Goal: Obtain resource: Download file/media

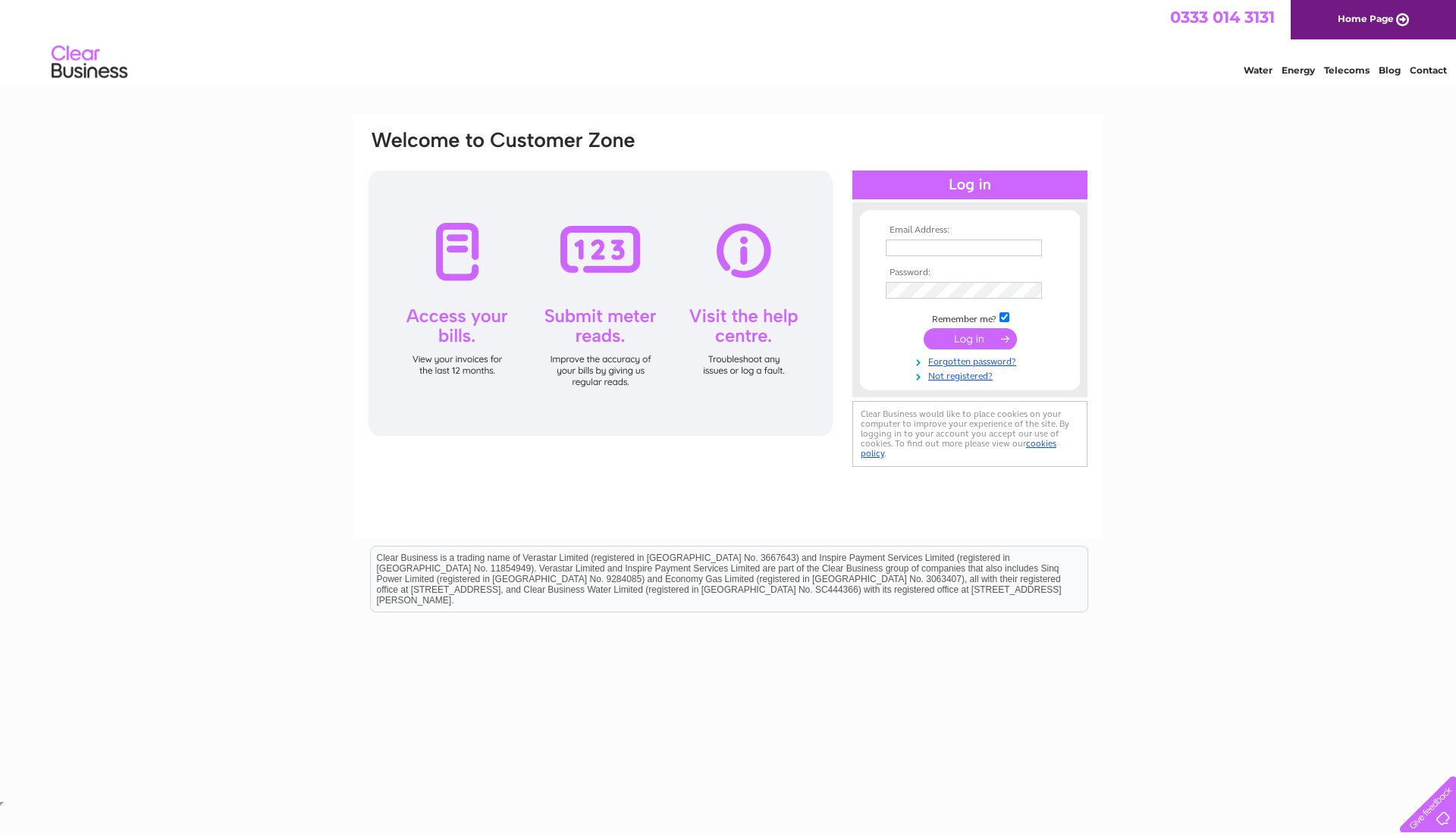
click at [1000, 183] on div at bounding box center [970, 184] width 236 height 29
click at [1000, 181] on div at bounding box center [970, 184] width 236 height 29
click at [907, 235] on td at bounding box center [970, 248] width 176 height 24
click at [899, 248] on input "text" at bounding box center [964, 248] width 156 height 17
type input "m_ashraf40@hotmail.com"
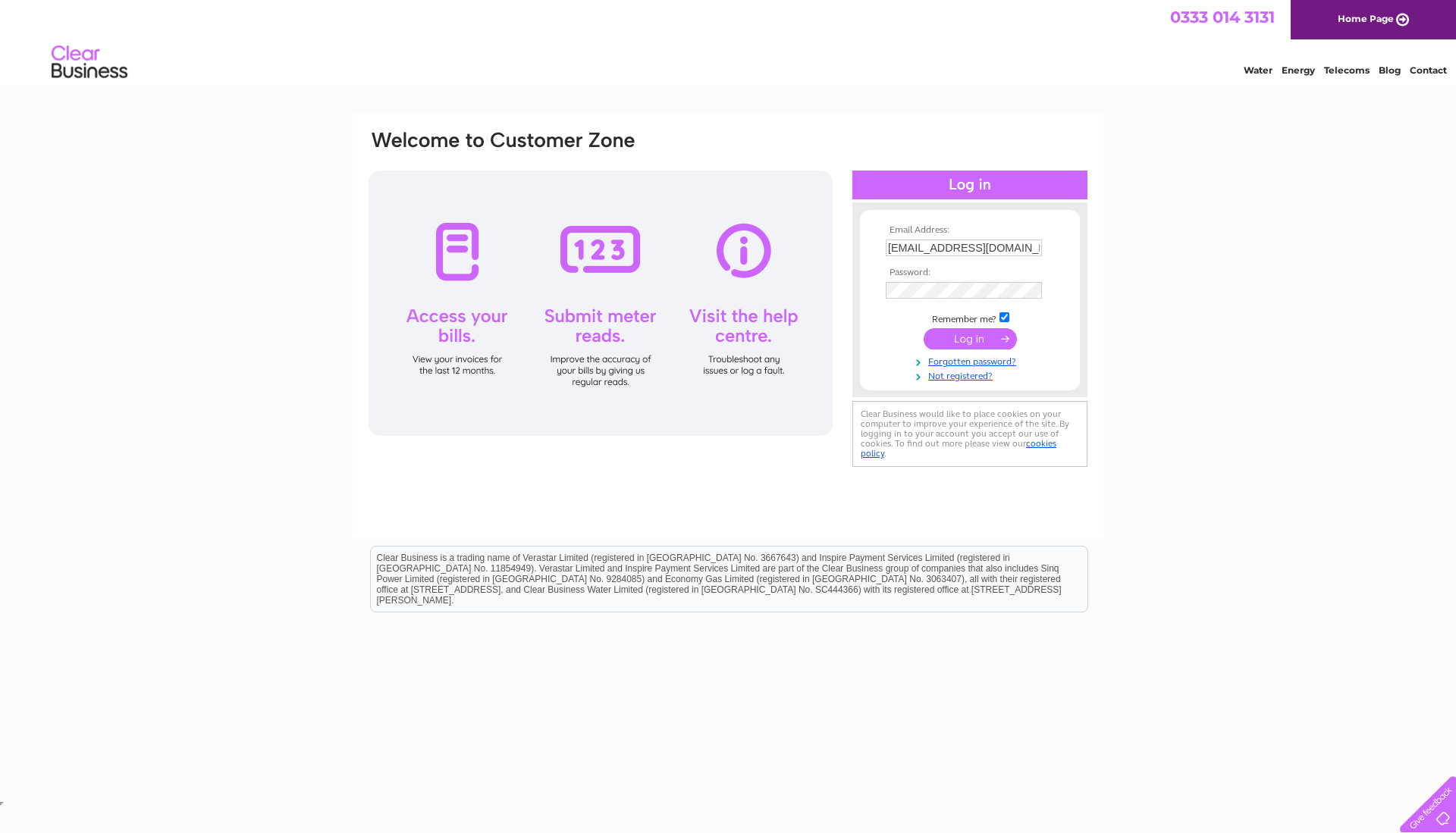
click at [989, 346] on input "submit" at bounding box center [970, 339] width 93 height 21
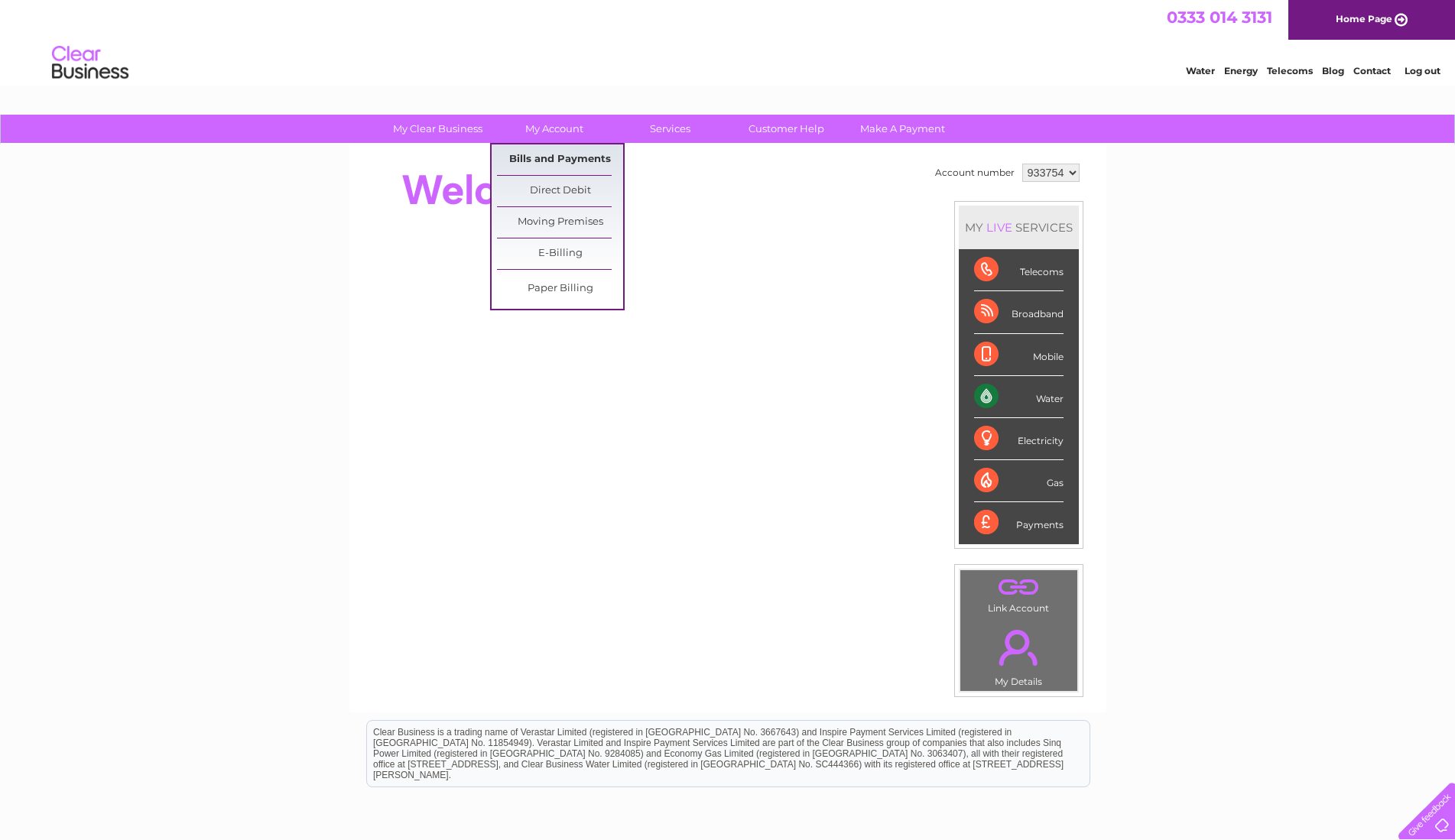
click at [561, 162] on link "Bills and Payments" at bounding box center [560, 160] width 126 height 31
click at [561, 160] on link "Bills and Payments" at bounding box center [560, 160] width 126 height 31
click at [556, 155] on link "Bills and Payments" at bounding box center [560, 160] width 126 height 31
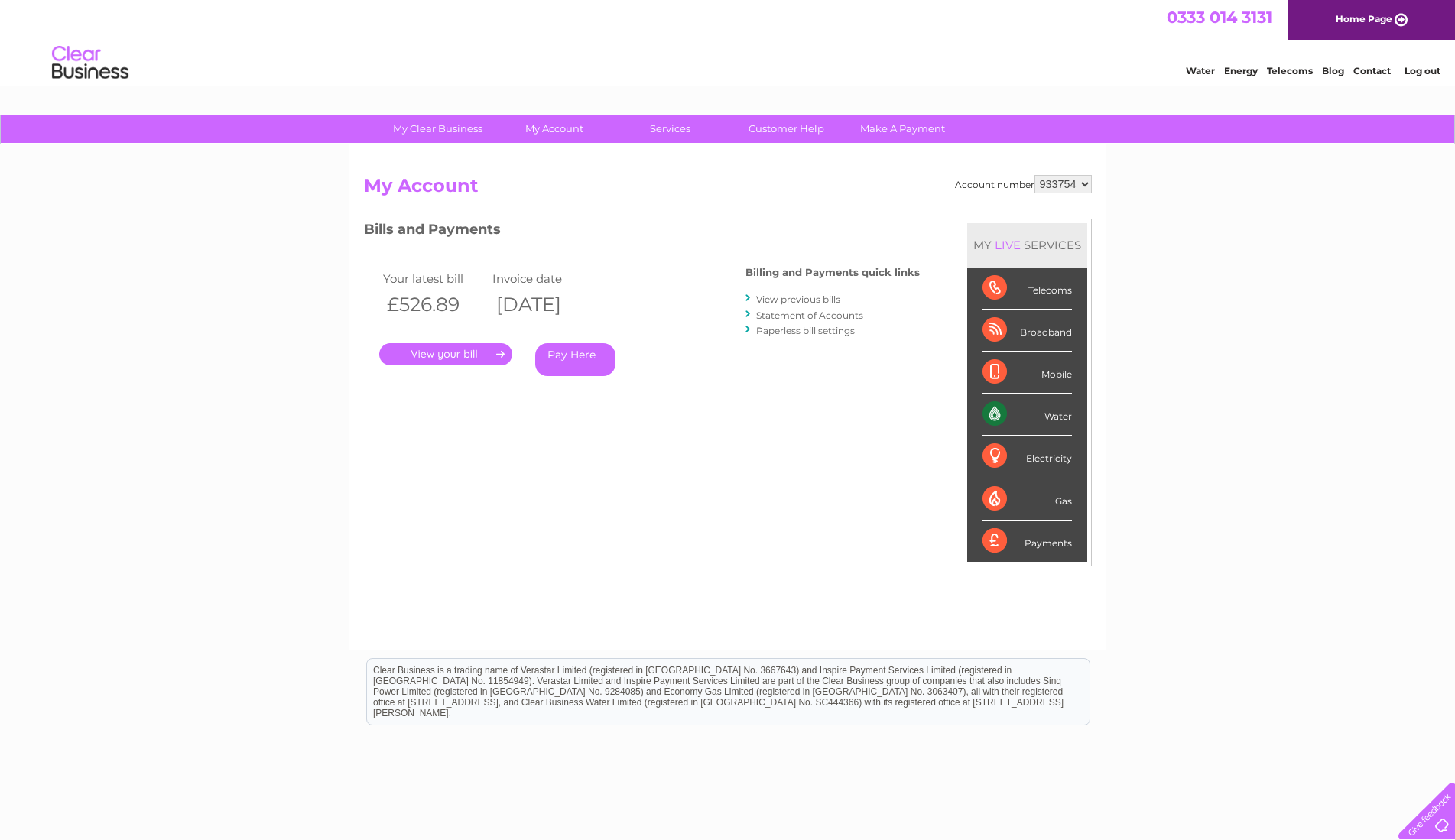
click at [446, 359] on link "." at bounding box center [446, 355] width 133 height 23
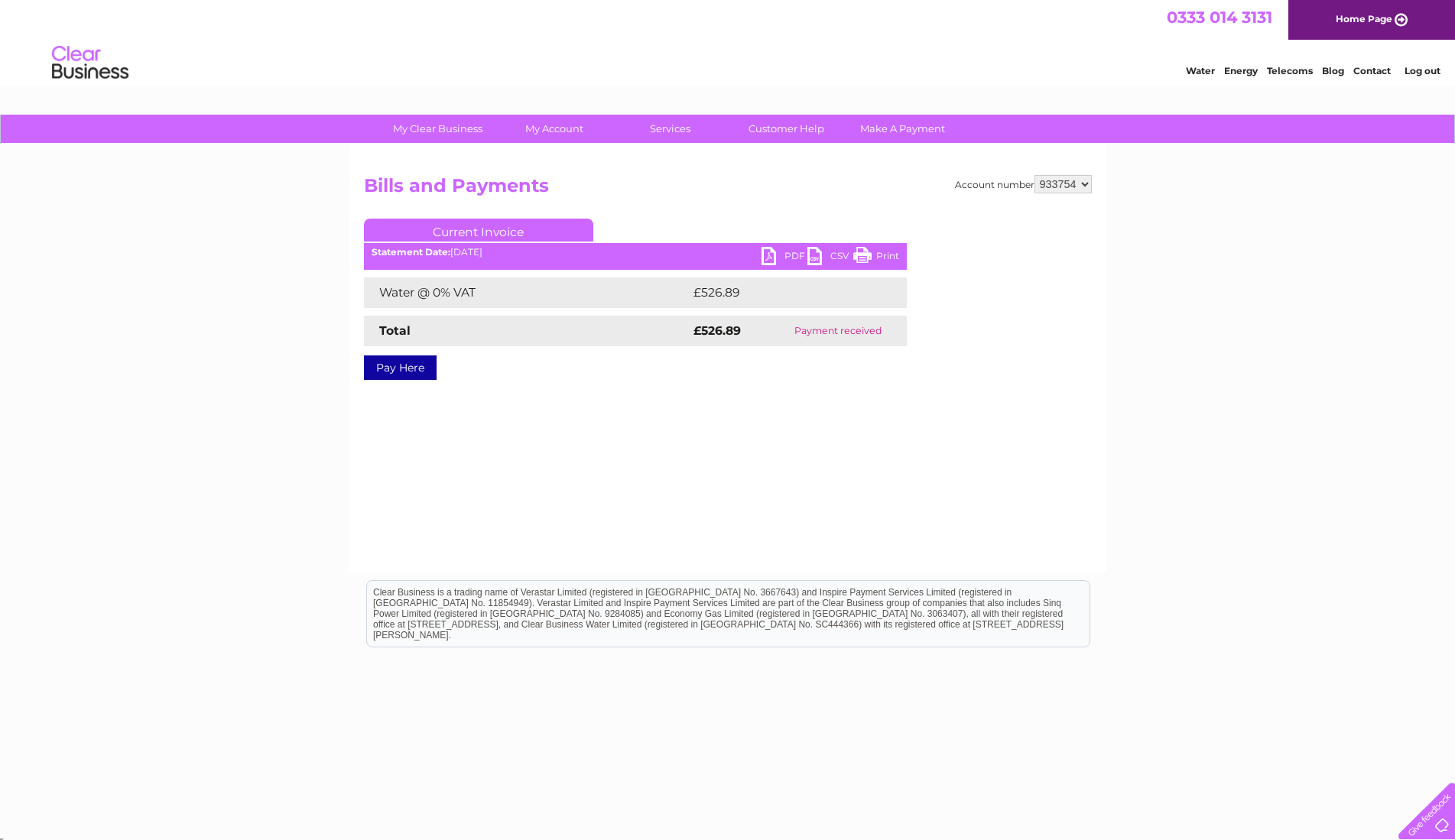
click at [770, 257] on link "PDF" at bounding box center [784, 258] width 46 height 23
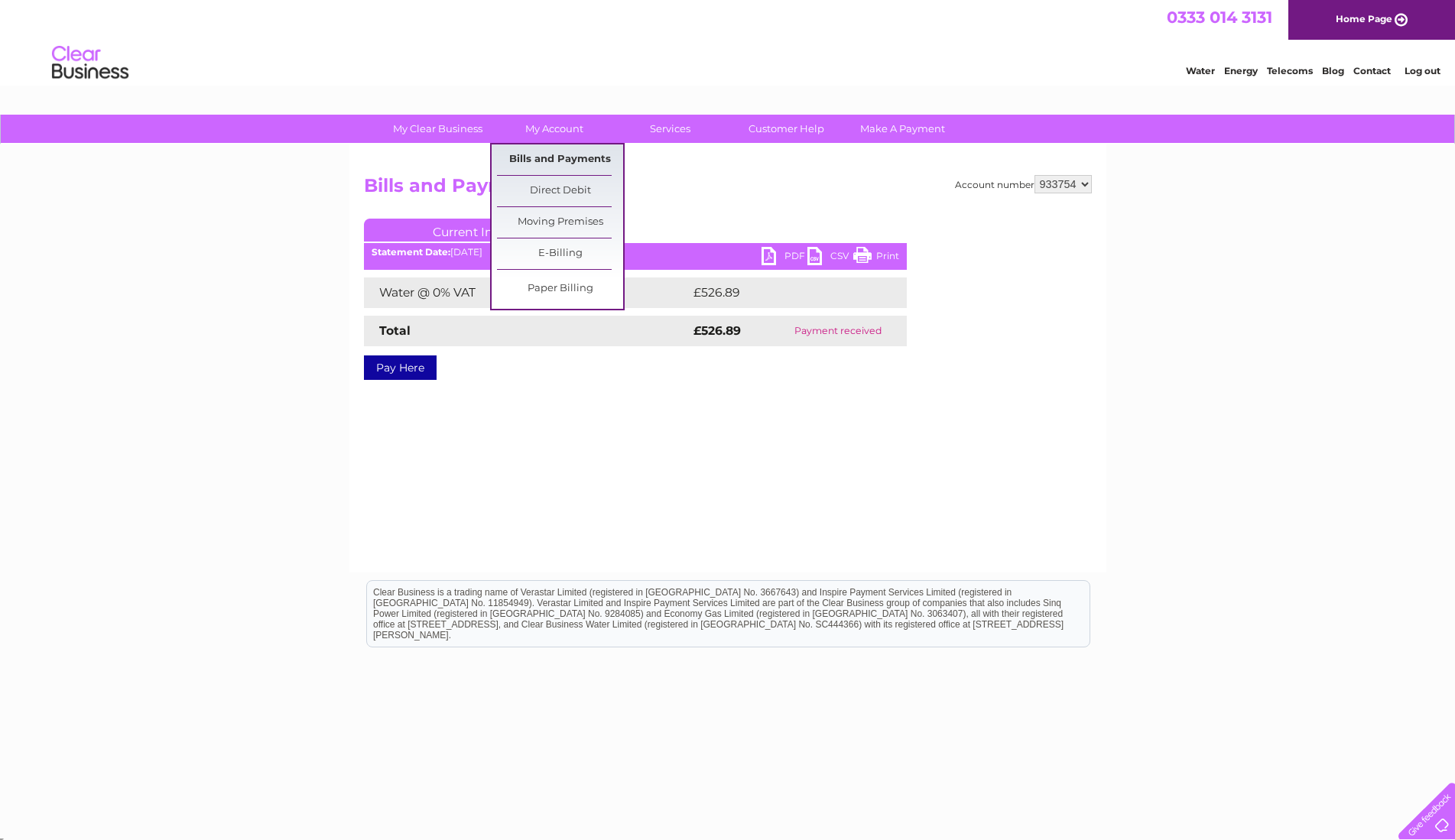
click at [546, 155] on link "Bills and Payments" at bounding box center [560, 160] width 126 height 31
click at [547, 153] on link "Bills and Payments" at bounding box center [560, 160] width 126 height 31
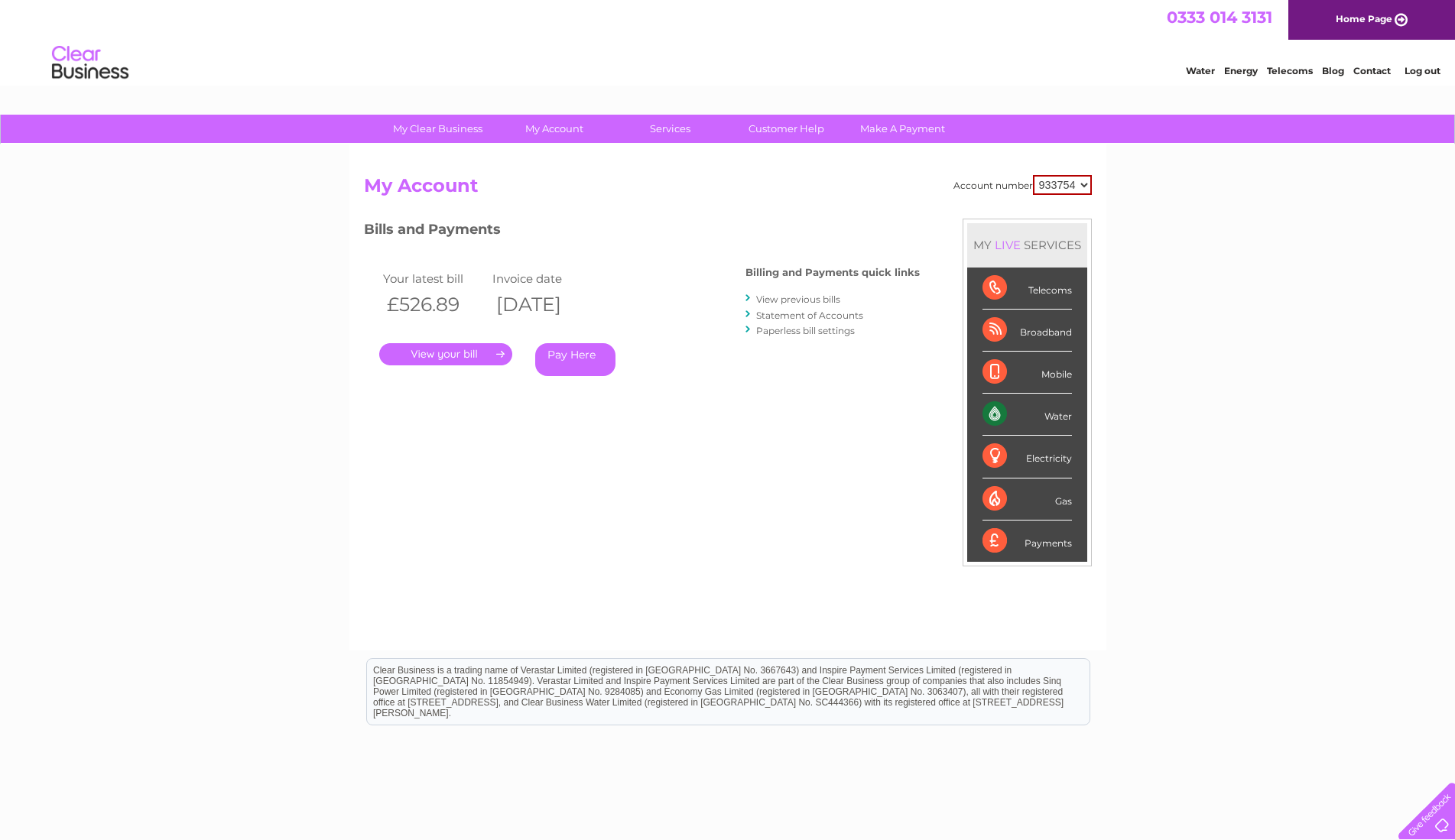
click at [800, 300] on link "View previous bills" at bounding box center [799, 299] width 84 height 11
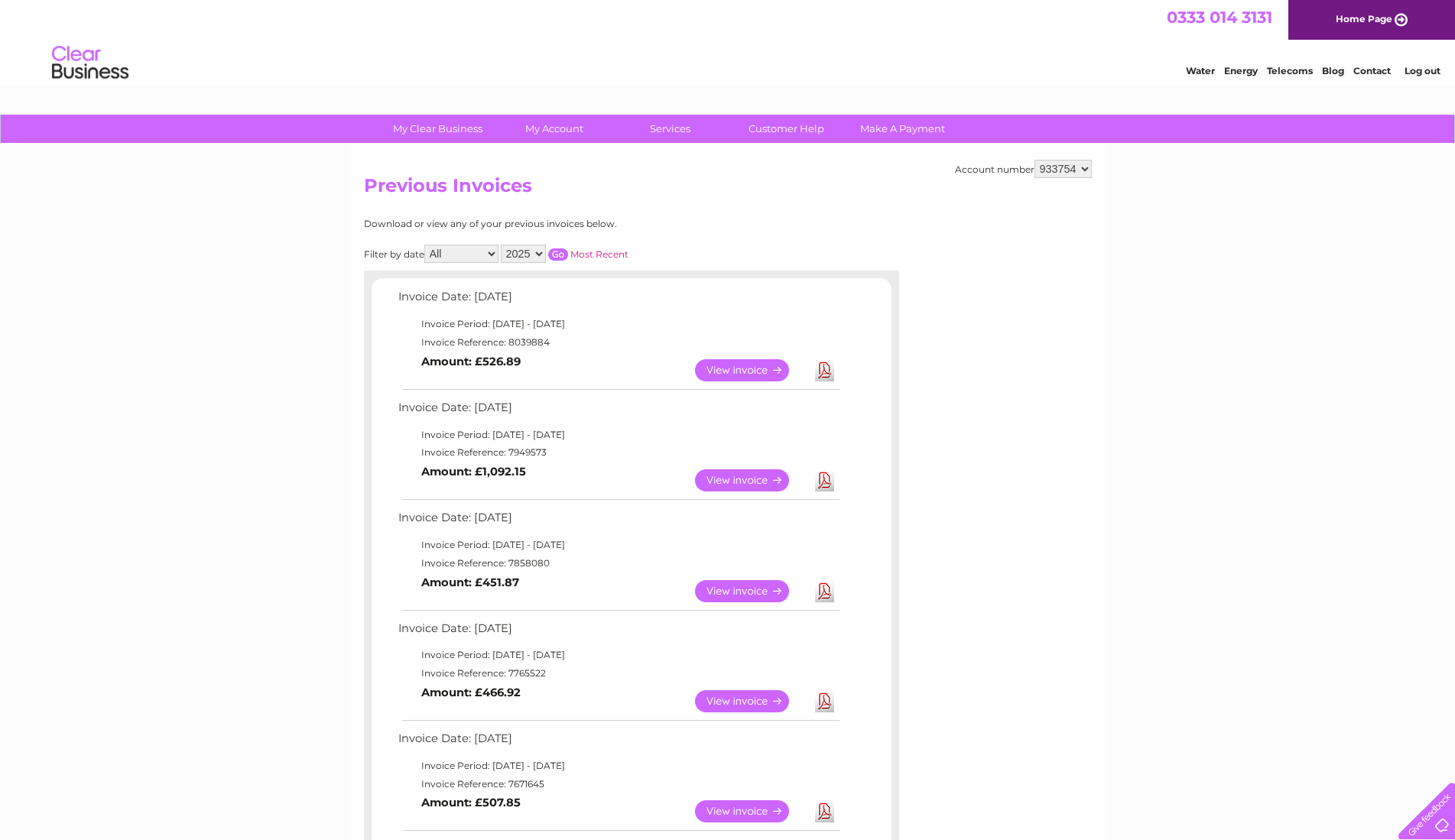
click at [728, 487] on link "View" at bounding box center [752, 481] width 113 height 23
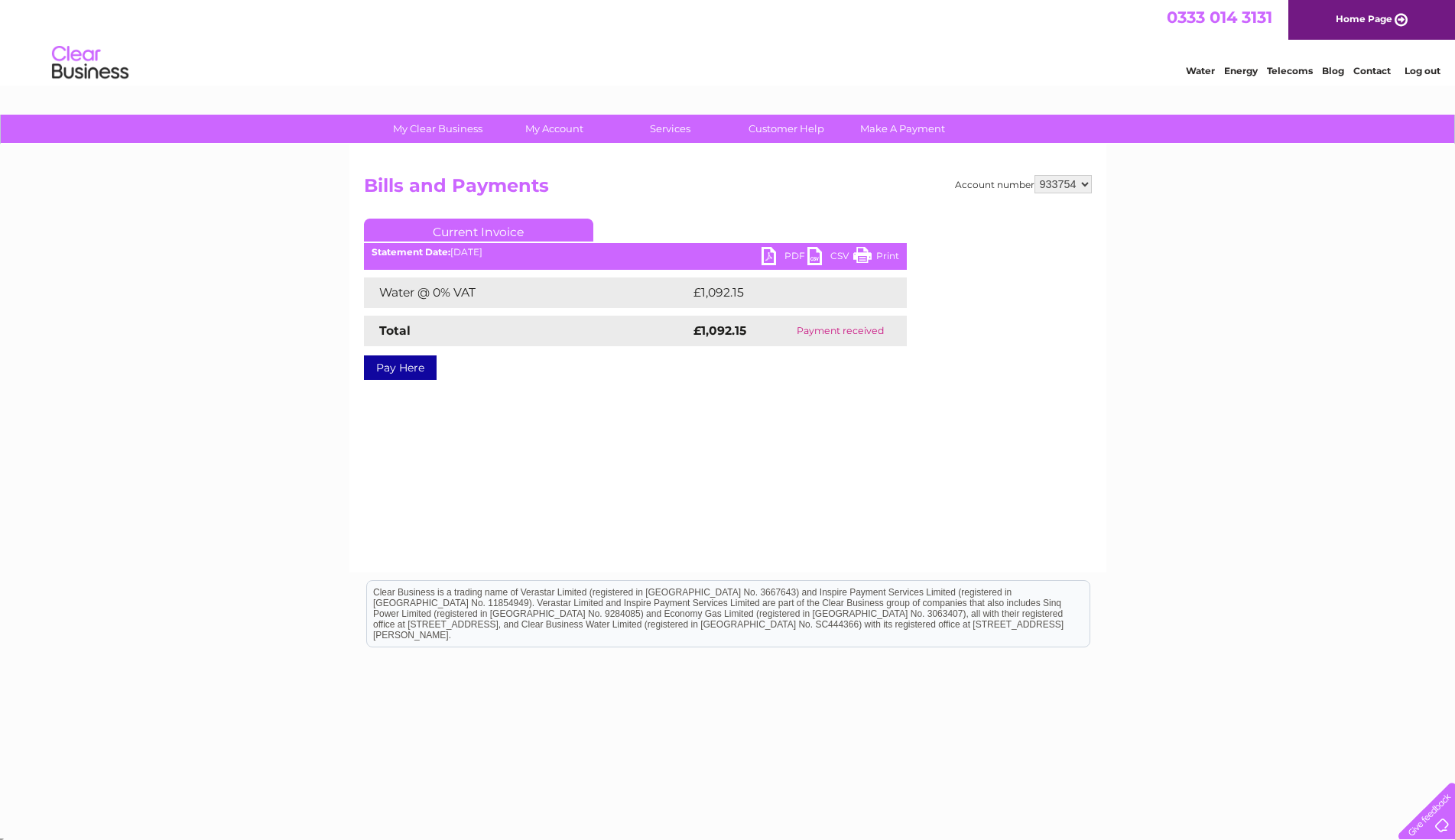
click at [761, 253] on link "PDF" at bounding box center [784, 258] width 46 height 23
